Goal: Book appointment/travel/reservation

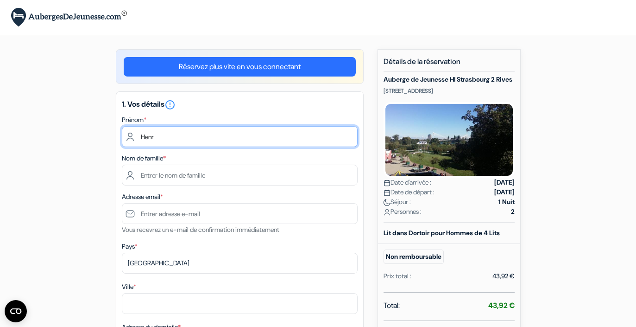
type input "[PERSON_NAME]"
type input "Henri"
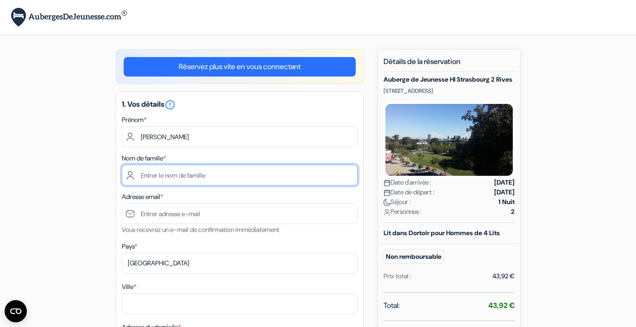
type input "Delhaes"
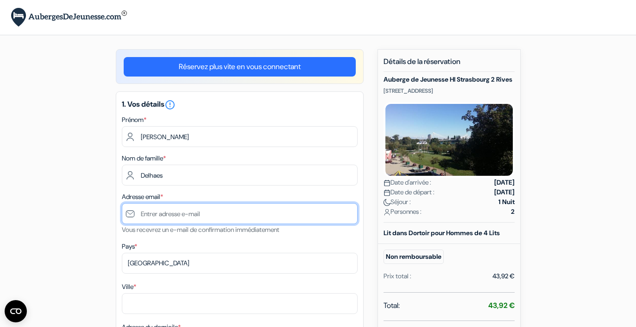
type input "henri@delhaes.be"
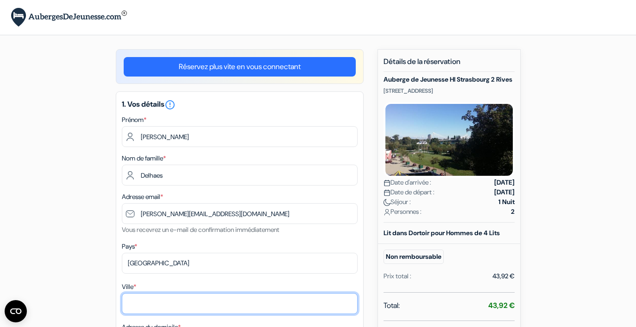
type input "Thimister-Clermont"
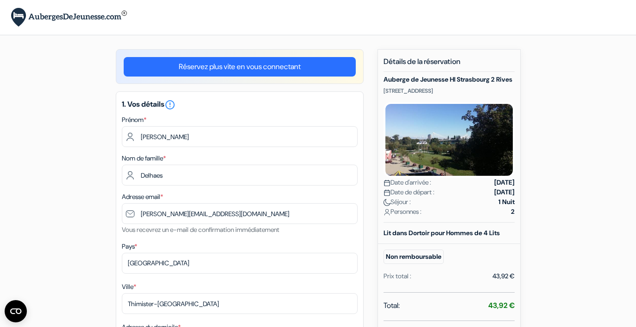
type input "Baudouinthier, 7"
type input "4890"
type input "475759390"
click at [240, 225] on small "Vous recevrez un e-mail de confirmation immédiatement" at bounding box center [201, 229] width 158 height 8
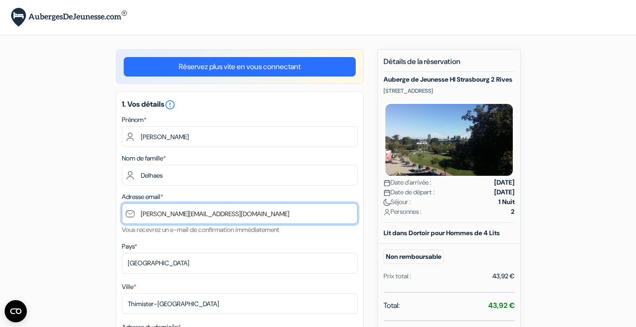
drag, startPoint x: 195, startPoint y: 210, endPoint x: 137, endPoint y: 207, distance: 58.0
type input "heri"
type input "[EMAIL_ADDRESS][DOMAIN_NAME]"
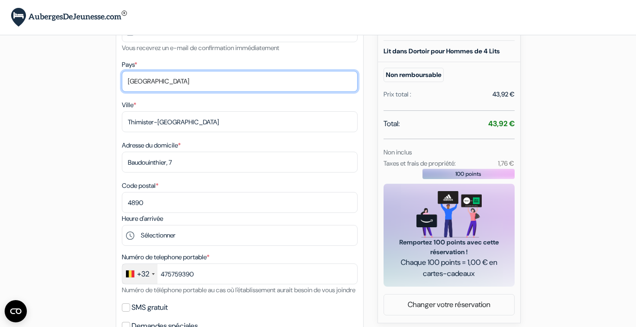
scroll to position [183, 0]
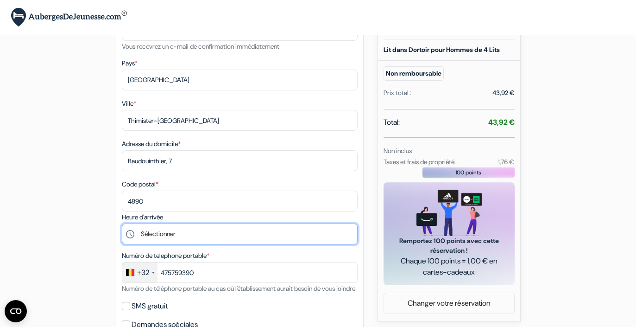
select select "17"
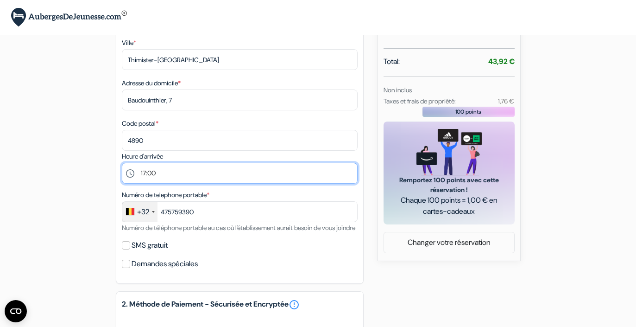
scroll to position [247, 0]
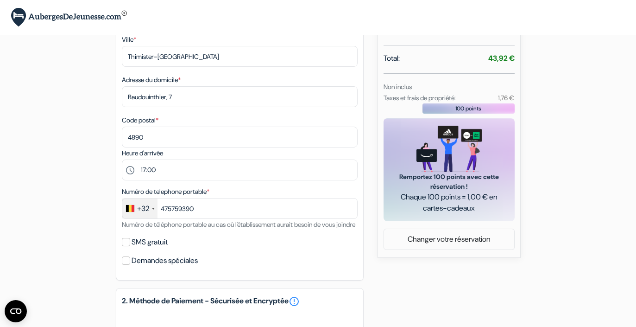
click at [125, 246] on input "SMS gratuit" at bounding box center [126, 242] width 8 height 8
checkbox input "true"
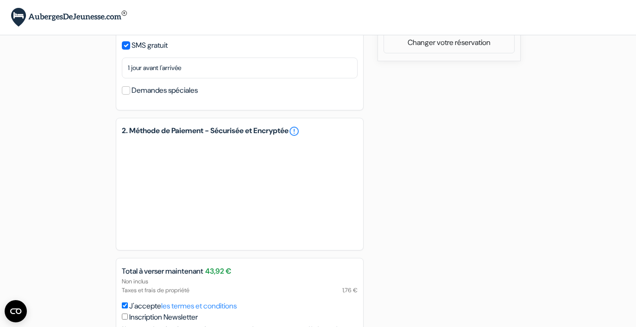
scroll to position [479, 0]
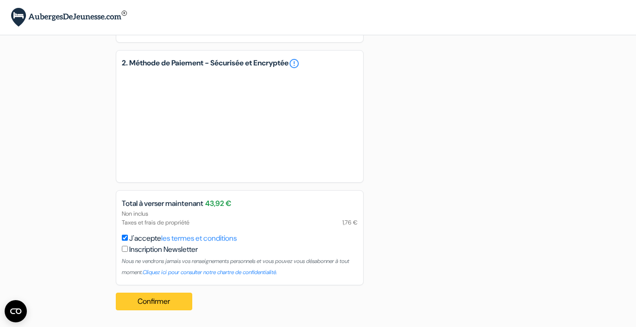
click at [153, 301] on button "Confirmer Loading..." at bounding box center [154, 302] width 77 height 18
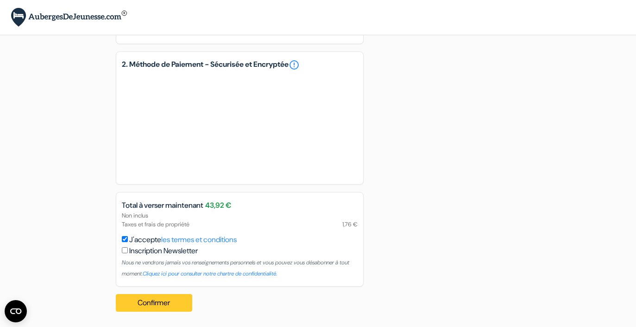
scroll to position [140, 0]
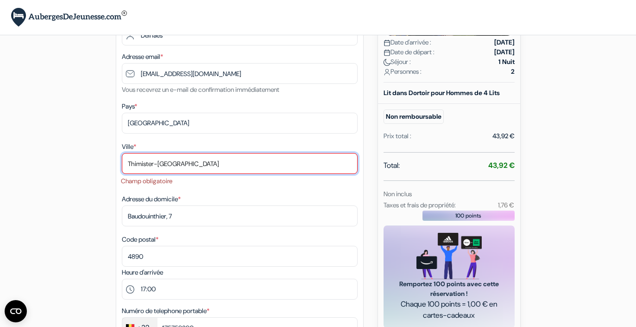
click at [348, 164] on input "Thimister-Clermont" at bounding box center [240, 163] width 236 height 21
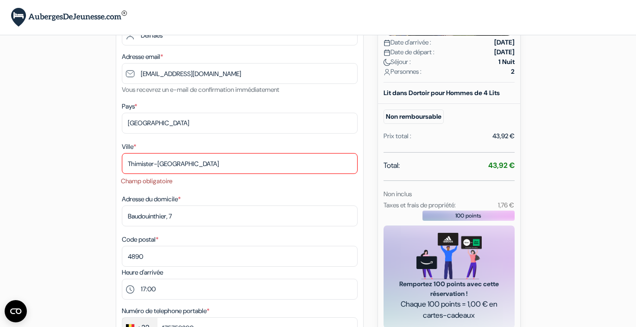
click at [199, 170] on input "Thimister-Clermont" at bounding box center [240, 163] width 236 height 21
click at [128, 163] on input "Thimister-Clermont" at bounding box center [240, 163] width 236 height 21
click at [200, 193] on div "Ville * 4890 Thimister-Clermont Champ obligatoire Adresse du domicile * Baudoui…" at bounding box center [240, 204] width 236 height 126
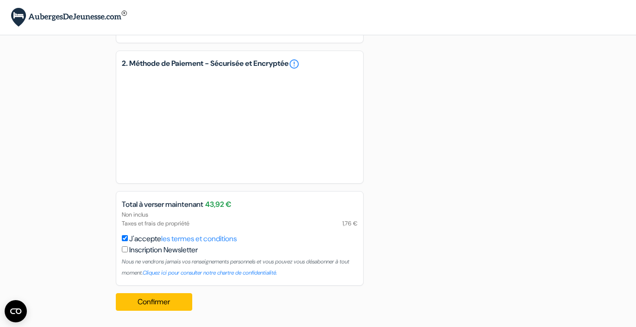
scroll to position [534, 0]
click at [151, 302] on button "Confirmer Loading..." at bounding box center [154, 302] width 77 height 18
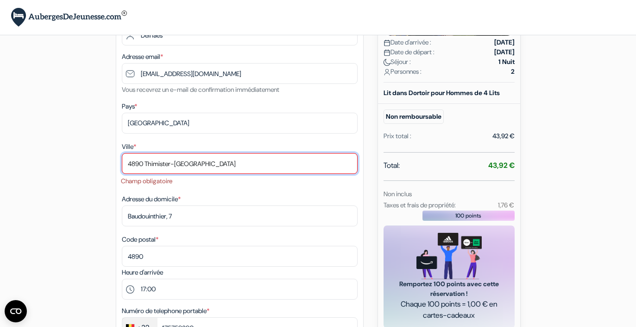
drag, startPoint x: 178, startPoint y: 161, endPoint x: 147, endPoint y: 161, distance: 31.1
click at [147, 161] on input "4890 Thimister-Clermont" at bounding box center [240, 163] width 236 height 21
click at [348, 164] on input "4890 Clermont" at bounding box center [240, 163] width 236 height 21
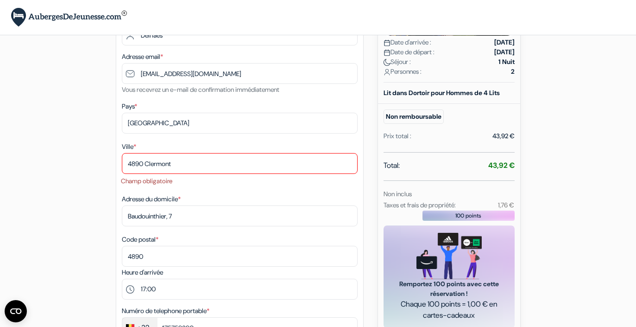
click at [358, 139] on div "1. Vos détails error_outline Prénom * Henri Nom de famille * Delhaes Adresse em…" at bounding box center [240, 188] width 248 height 475
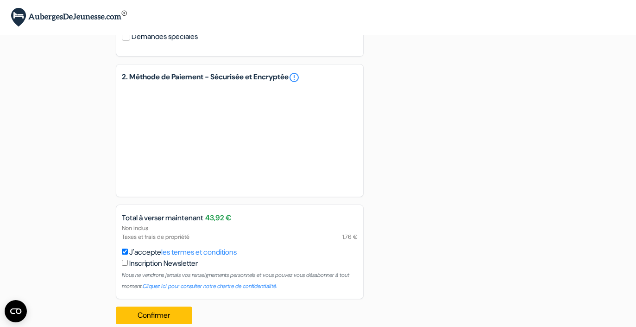
scroll to position [534, 0]
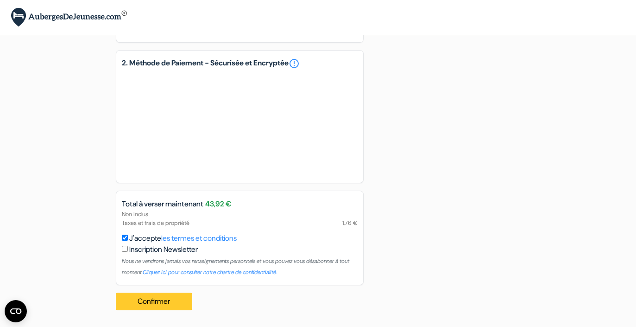
click at [157, 302] on button "Confirmer Loading..." at bounding box center [154, 302] width 77 height 18
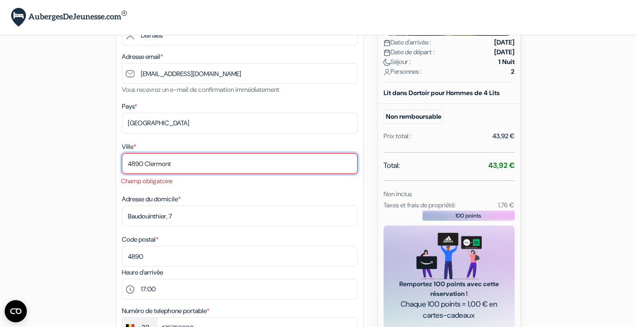
drag, startPoint x: 178, startPoint y: 163, endPoint x: 122, endPoint y: 172, distance: 55.9
click at [122, 171] on input "4890 Clermont" at bounding box center [240, 163] width 236 height 21
type input "4"
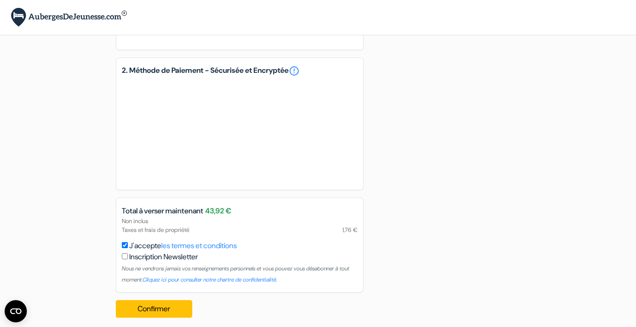
scroll to position [516, 0]
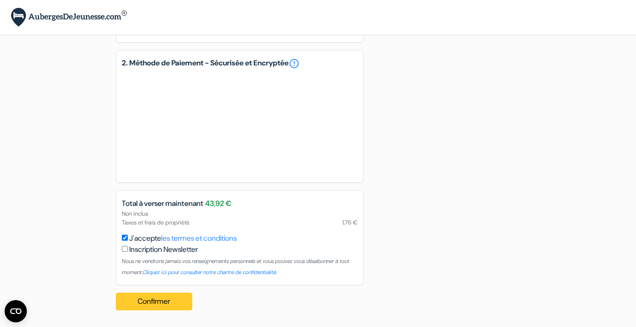
type input "Clermont"
click at [147, 306] on button "Confirmer Loading..." at bounding box center [154, 302] width 77 height 18
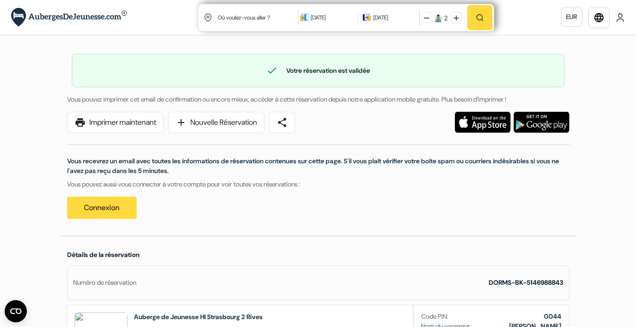
click at [108, 123] on link "print Imprimer maintenant" at bounding box center [115, 122] width 96 height 21
